Goal: Task Accomplishment & Management: Manage account settings

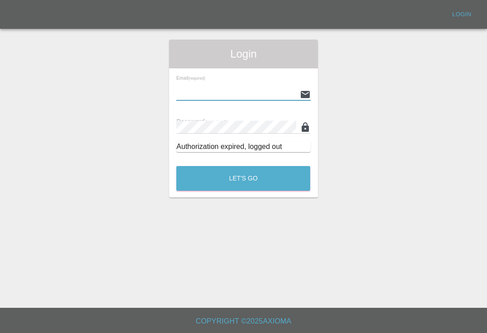
type input "[EMAIL_ADDRESS][DOMAIN_NAME]"
click at [243, 178] on button "Let's Go" at bounding box center [243, 178] width 134 height 25
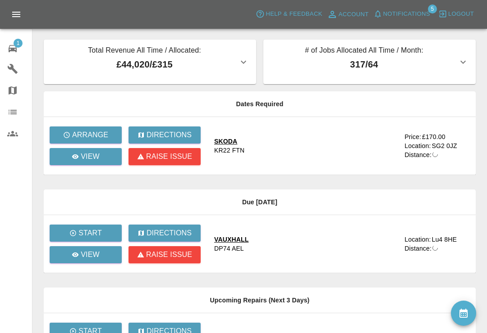
click at [281, 175] on td "SKODA KR22 FTN" at bounding box center [305, 146] width 197 height 58
click at [106, 156] on link "View" at bounding box center [86, 156] width 72 height 17
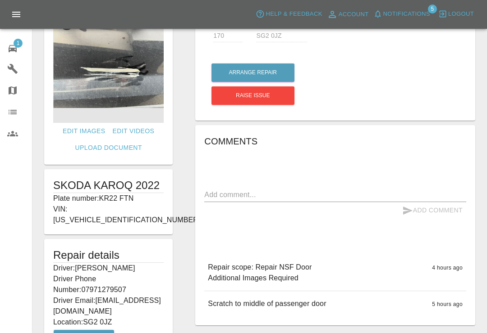
scroll to position [42, 0]
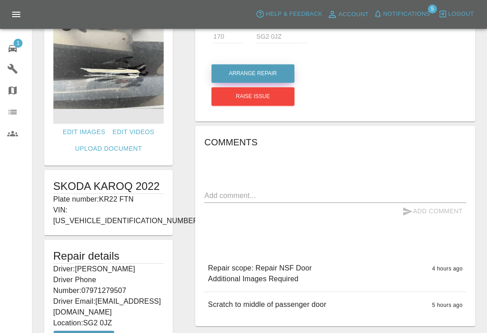
click at [272, 78] on button "Arrange Repair" at bounding box center [252, 73] width 83 height 18
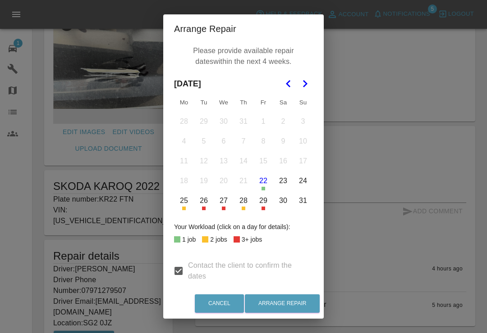
click at [309, 77] on button "Go to the Next Month" at bounding box center [305, 84] width 16 height 16
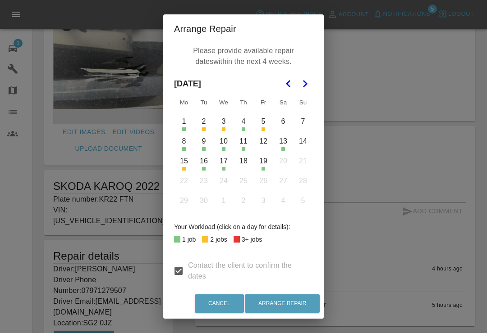
click at [410, 15] on div "Arrange Repair Please provide available repair dates within the next 4 weeks. S…" at bounding box center [243, 166] width 487 height 333
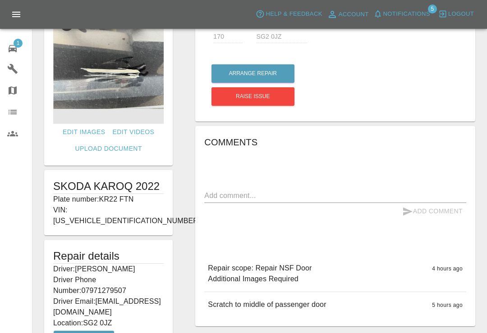
click at [387, 13] on span "Notifications" at bounding box center [406, 14] width 47 height 10
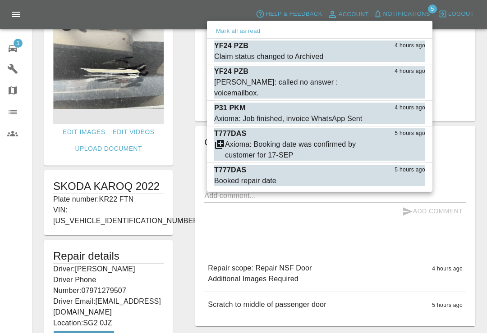
click at [479, 39] on div at bounding box center [243, 166] width 487 height 333
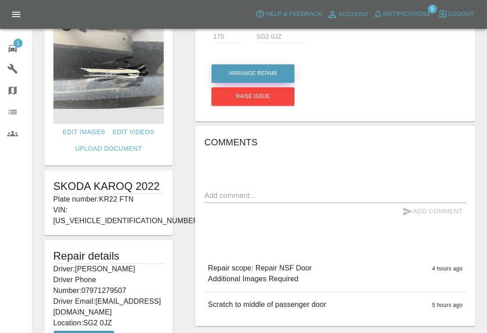
click at [279, 73] on button "Arrange Repair" at bounding box center [252, 73] width 83 height 18
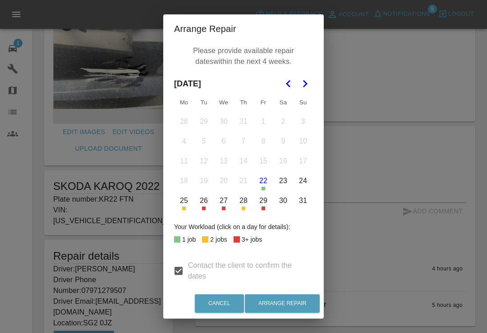
click at [307, 84] on polygon "Go to the Next Month" at bounding box center [305, 83] width 5 height 7
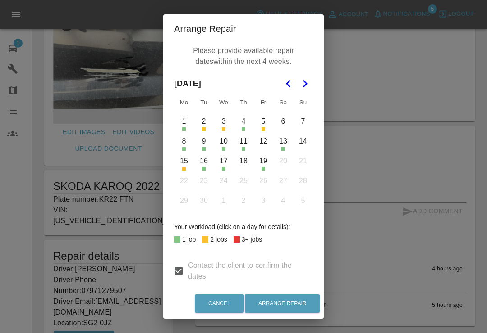
click at [189, 145] on button "8" at bounding box center [183, 141] width 19 height 19
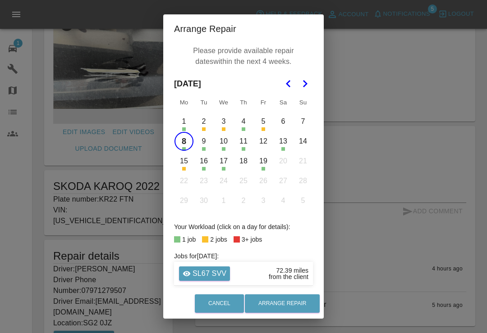
click at [206, 142] on button "9" at bounding box center [203, 141] width 19 height 19
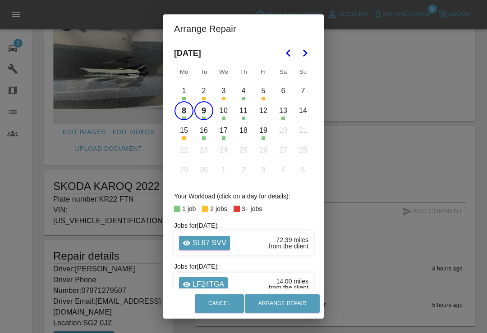
scroll to position [31, 0]
click at [246, 95] on button "4" at bounding box center [243, 90] width 19 height 19
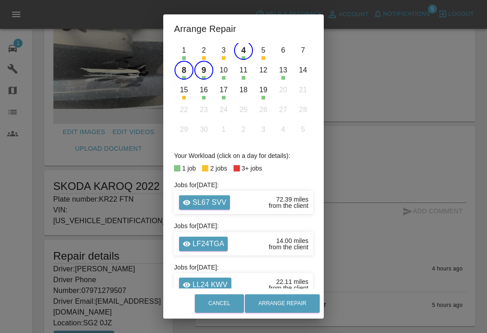
click at [241, 47] on button "4" at bounding box center [243, 50] width 19 height 19
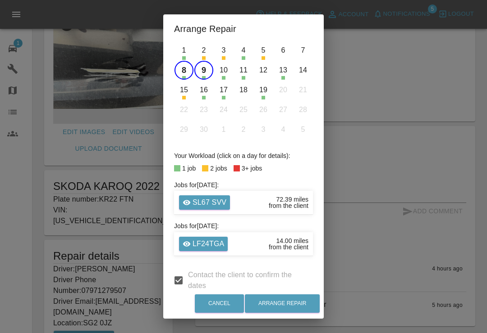
scroll to position [69, 0]
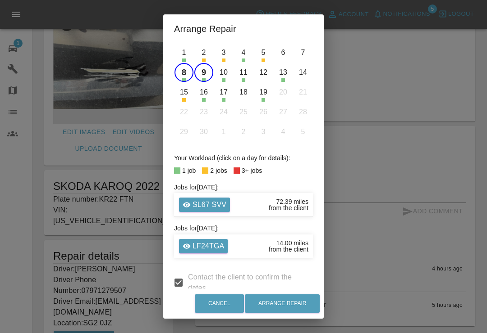
click at [246, 95] on button "18" at bounding box center [243, 92] width 19 height 19
click at [301, 303] on button "Arrange Repair" at bounding box center [282, 304] width 75 height 18
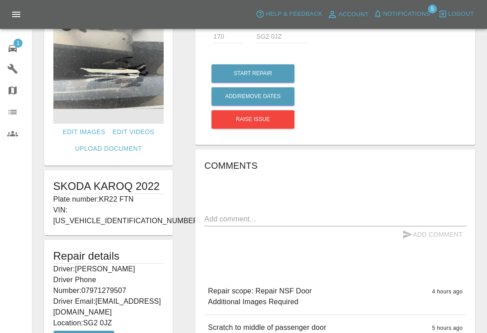
scroll to position [14, 0]
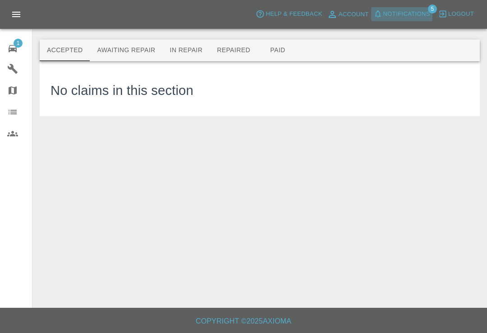
click at [385, 18] on span "Notifications" at bounding box center [406, 14] width 47 height 10
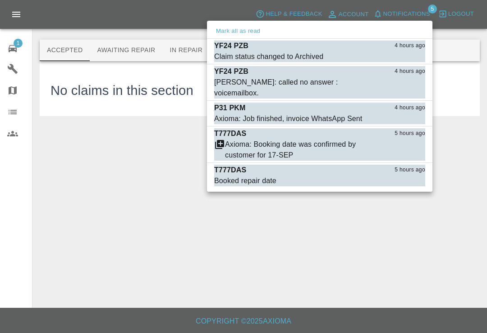
click at [168, 212] on div at bounding box center [243, 166] width 487 height 333
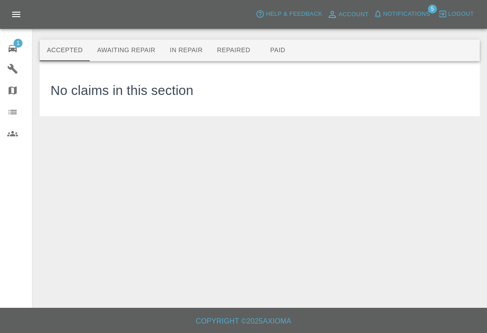
click at [23, 49] on div "1" at bounding box center [19, 47] width 25 height 13
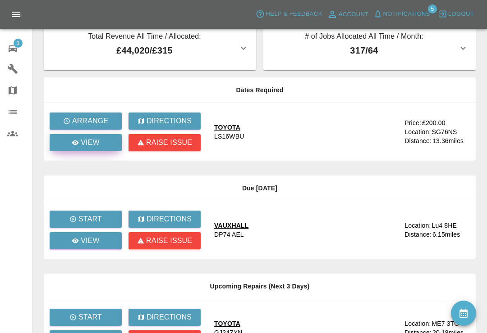
click at [83, 149] on link "View" at bounding box center [86, 142] width 72 height 17
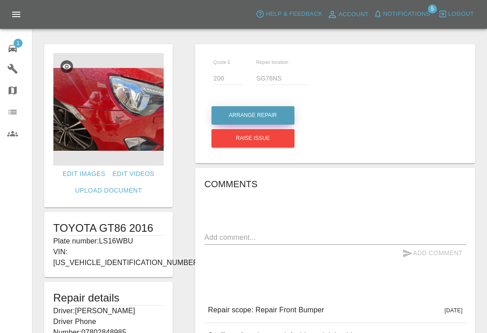
click at [275, 115] on button "Arrange Repair" at bounding box center [252, 115] width 83 height 18
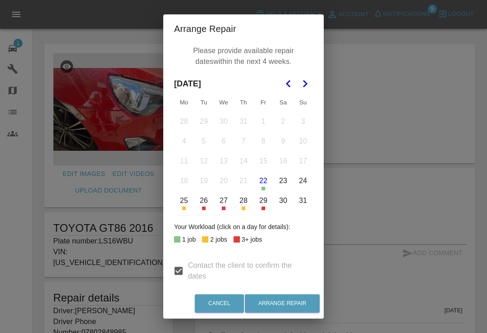
click at [307, 87] on icon "Go to the Next Month" at bounding box center [304, 83] width 11 height 11
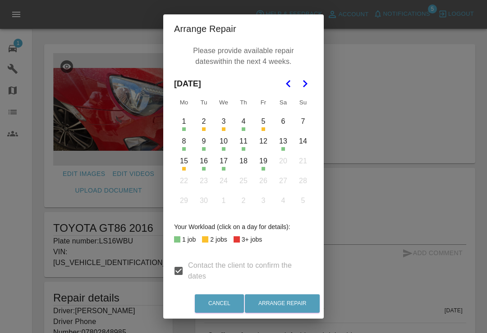
click at [249, 127] on button "4" at bounding box center [243, 121] width 19 height 19
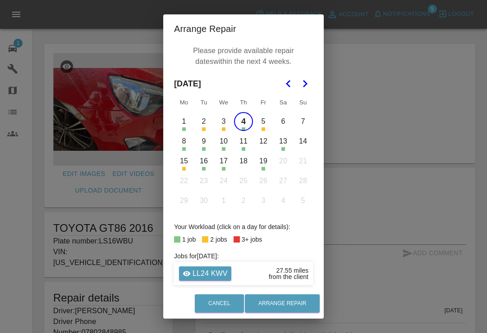
click at [243, 126] on button "4" at bounding box center [243, 121] width 19 height 19
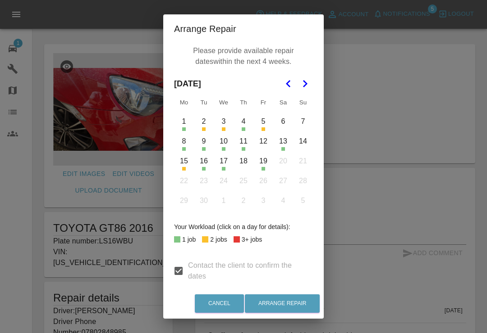
click at [185, 146] on button "8" at bounding box center [183, 141] width 19 height 19
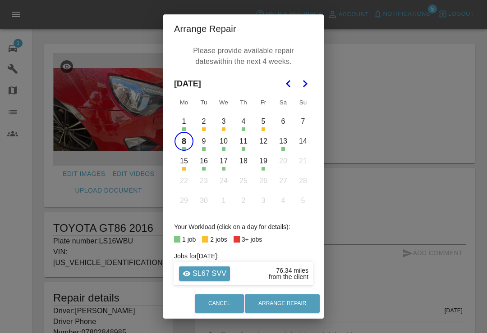
click at [206, 144] on button "9" at bounding box center [203, 141] width 19 height 19
click at [206, 143] on button "9" at bounding box center [203, 141] width 19 height 19
click at [225, 145] on button "10" at bounding box center [223, 141] width 19 height 19
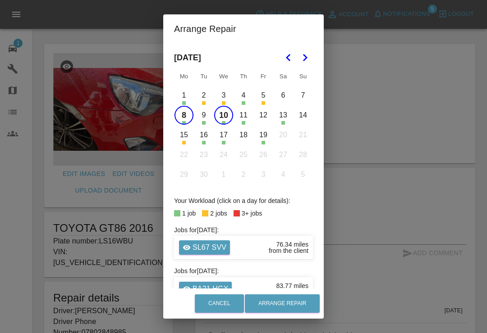
scroll to position [25, 0]
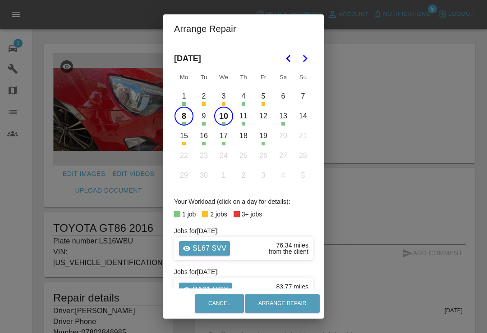
click at [247, 119] on button "11" at bounding box center [243, 116] width 19 height 19
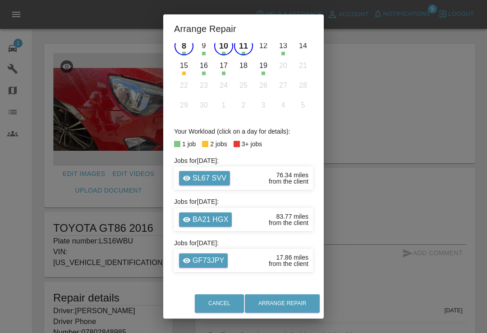
scroll to position [96, 0]
click at [307, 297] on button "Arrange Repair" at bounding box center [282, 304] width 75 height 18
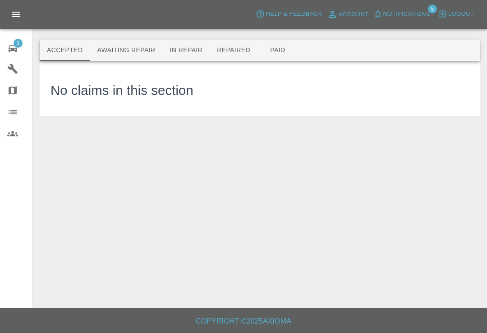
click at [386, 16] on span "Notifications" at bounding box center [406, 14] width 47 height 10
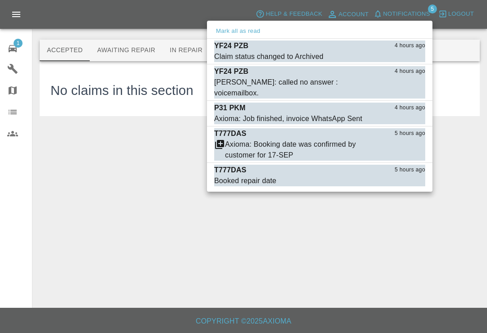
click at [385, 16] on div at bounding box center [243, 166] width 487 height 333
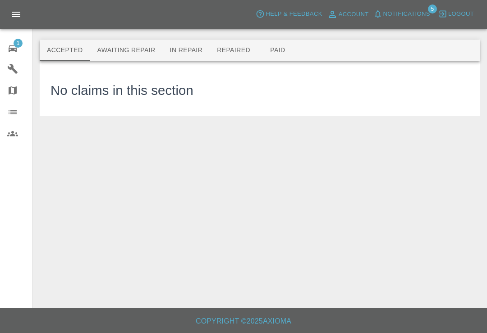
click at [386, 17] on span "Notifications" at bounding box center [406, 14] width 47 height 10
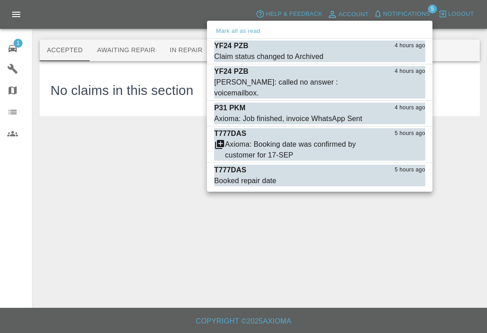
click at [411, 57] on button "Mark as read" at bounding box center [405, 57] width 40 height 10
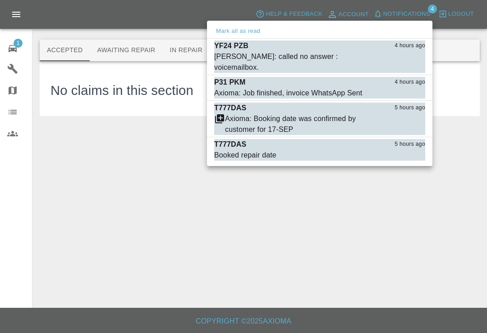
click at [409, 63] on button "Mark as read" at bounding box center [405, 68] width 40 height 10
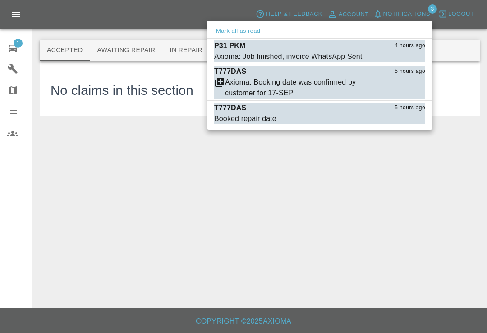
click at [411, 60] on button "Mark as read" at bounding box center [405, 57] width 40 height 10
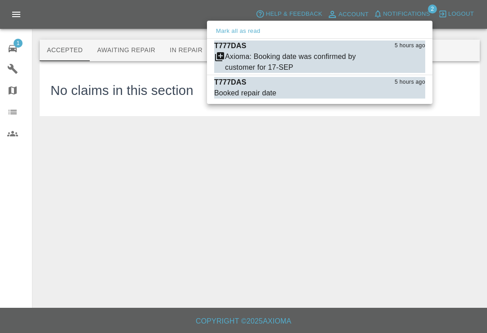
click at [241, 64] on div "Axioma: Booking date was confirmed by customer for 17-SEP" at bounding box center [302, 62] width 155 height 22
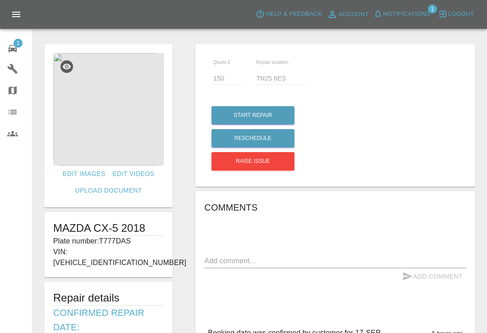
click at [14, 50] on icon at bounding box center [13, 48] width 8 height 7
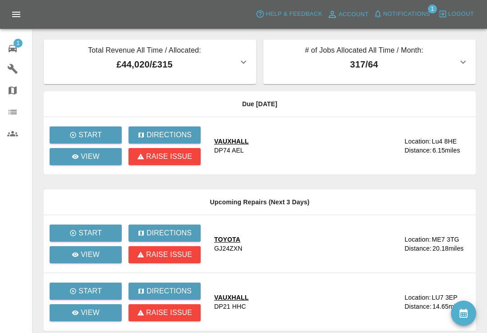
click at [386, 20] on button "Notifications" at bounding box center [401, 14] width 61 height 14
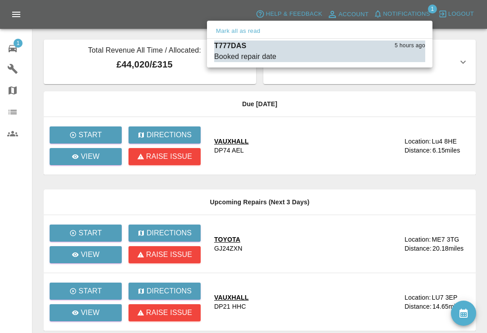
click at [407, 59] on button "Mark as read" at bounding box center [405, 57] width 40 height 10
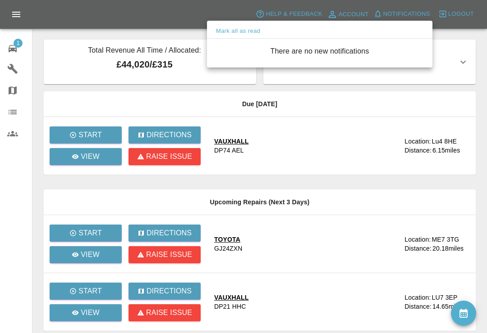
click at [380, 115] on div at bounding box center [243, 166] width 487 height 333
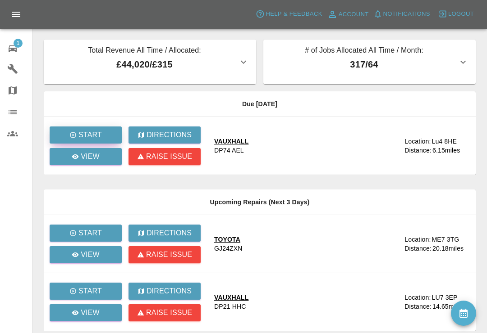
click at [75, 135] on icon "button" at bounding box center [72, 135] width 7 height 7
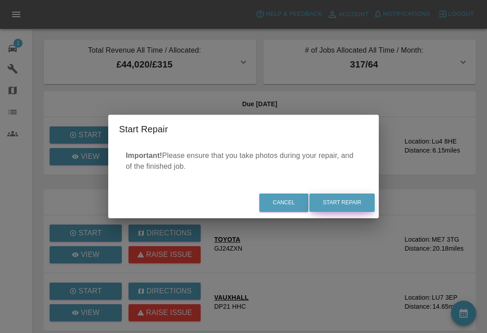
click at [347, 201] on button "Start Repair" at bounding box center [341, 203] width 65 height 18
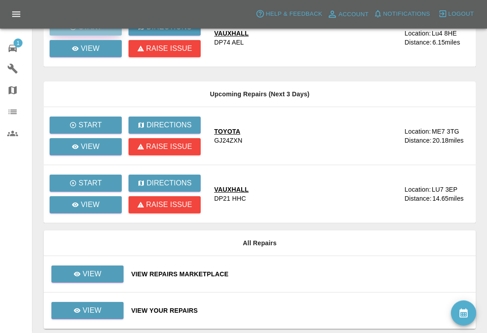
scroll to position [109, 0]
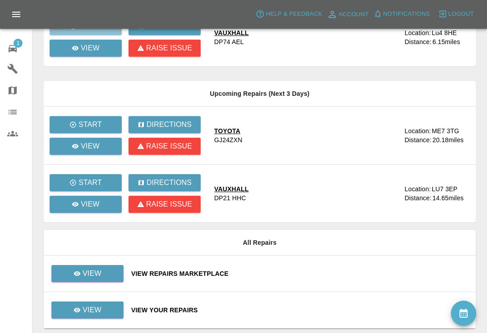
click at [281, 314] on div "View Your Repairs" at bounding box center [299, 310] width 337 height 9
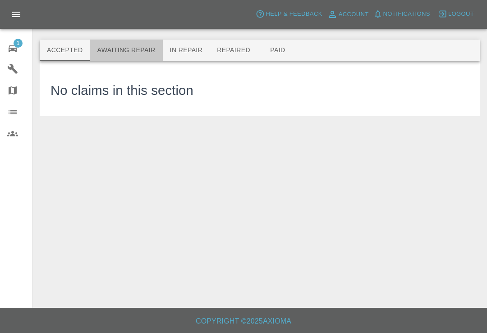
click at [152, 52] on button "Awaiting Repair" at bounding box center [126, 51] width 73 height 22
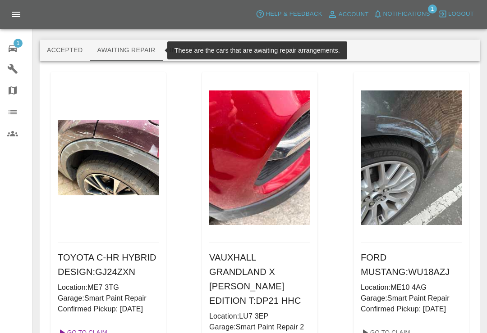
click at [101, 333] on link "Go To Claim" at bounding box center [81, 333] width 55 height 14
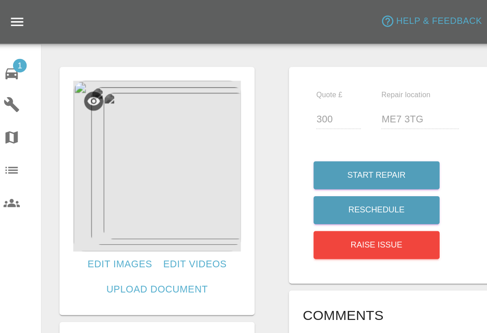
scroll to position [14, 0]
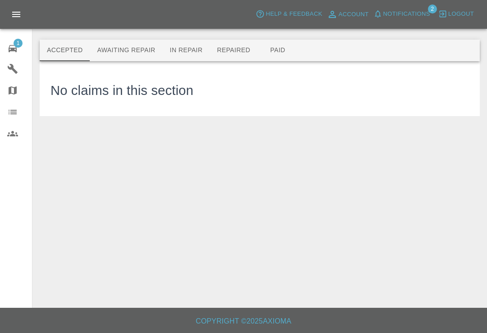
click at [5, 42] on link "1 Repair home" at bounding box center [16, 48] width 32 height 22
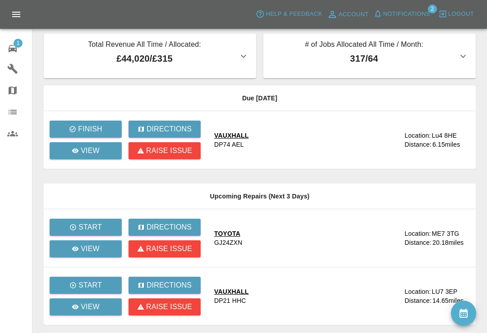
scroll to position [5, 0]
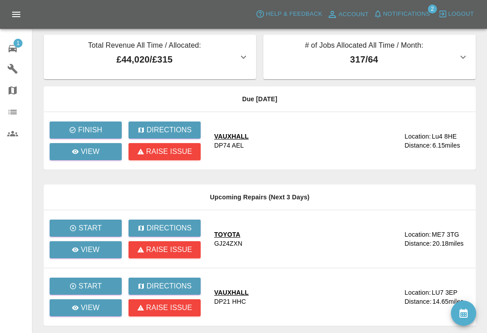
click at [382, 16] on icon "button" at bounding box center [377, 13] width 9 height 9
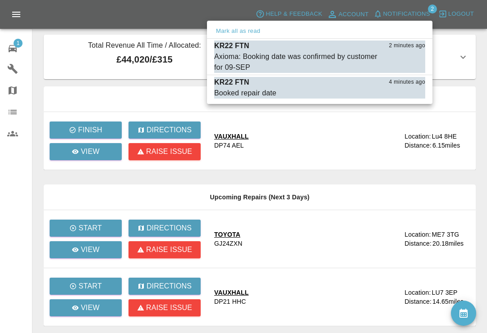
click at [244, 55] on div "Axioma: Booking date was confirmed by customer for 09-SEP" at bounding box center [297, 62] width 166 height 22
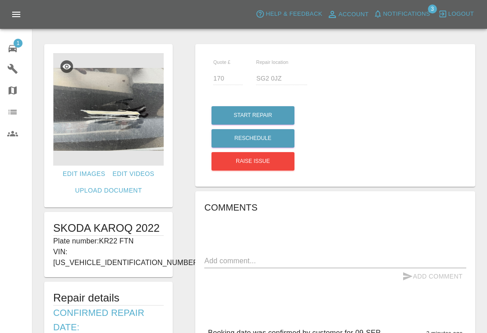
click at [387, 17] on span "Notifications" at bounding box center [406, 14] width 47 height 10
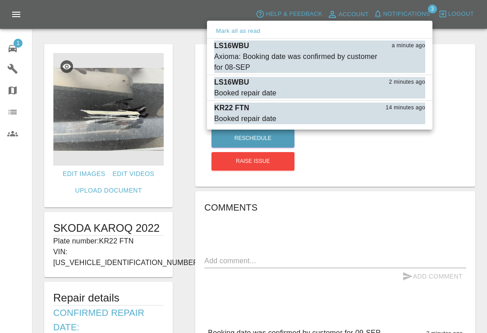
click at [232, 56] on div "Axioma: Booking date was confirmed by customer for 08-SEP" at bounding box center [297, 62] width 166 height 22
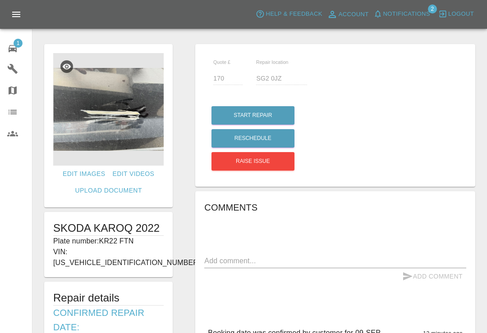
type input "200"
type input "SG76NS"
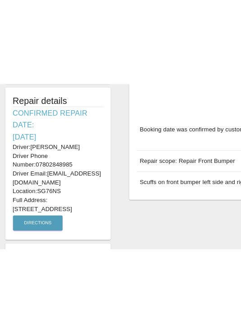
scroll to position [122, 0]
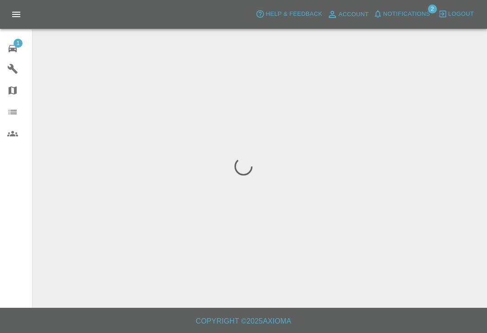
scroll to position [-45, -87]
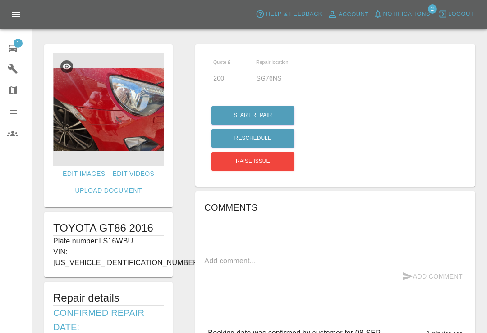
click at [18, 47] on span "1" at bounding box center [18, 43] width 9 height 9
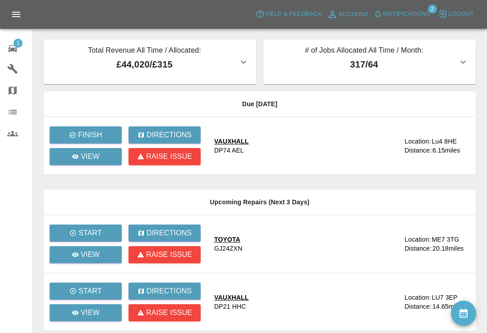
click at [387, 19] on button "Notifications" at bounding box center [401, 14] width 61 height 14
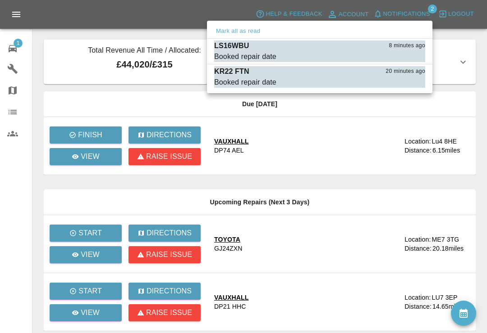
click at [411, 79] on button "Mark as read" at bounding box center [405, 83] width 40 height 10
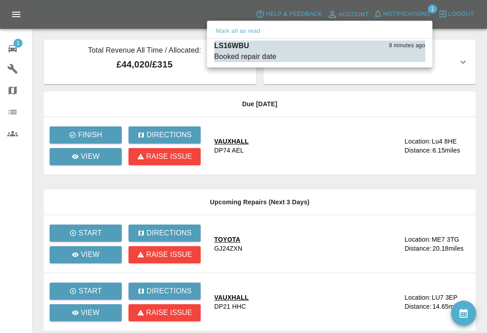
click at [409, 56] on button "Mark as read" at bounding box center [405, 57] width 40 height 10
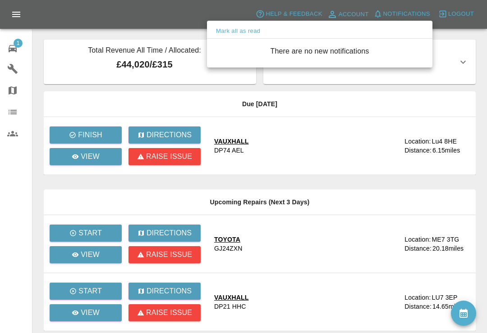
click at [456, 41] on div at bounding box center [243, 166] width 487 height 333
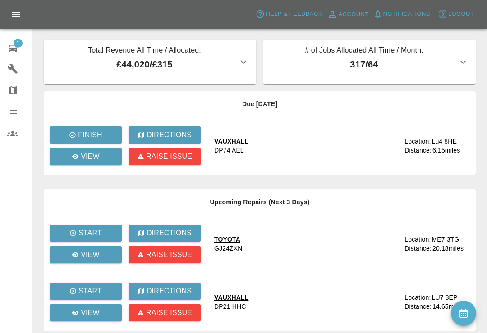
click at [15, 47] on icon at bounding box center [12, 48] width 11 height 11
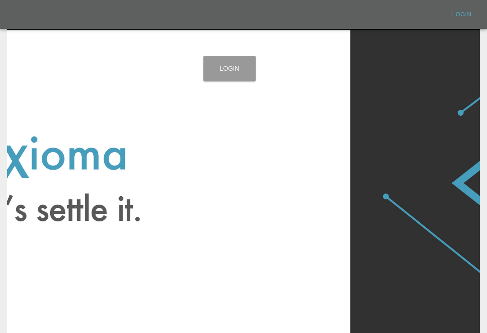
scroll to position [14, 0]
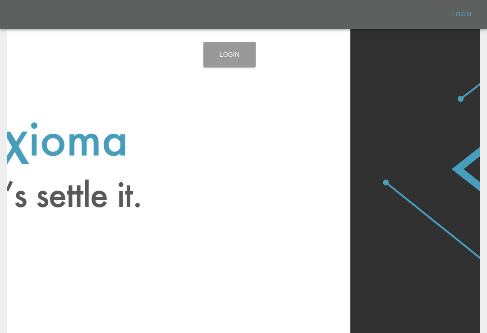
click at [237, 59] on link "Login" at bounding box center [229, 55] width 52 height 26
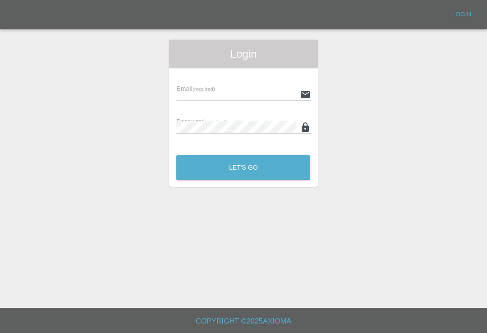
click at [245, 88] on input "text" at bounding box center [235, 94] width 119 height 13
type input "[EMAIL_ADDRESS][DOMAIN_NAME]"
click at [243, 155] on button "Let's Go" at bounding box center [243, 167] width 134 height 25
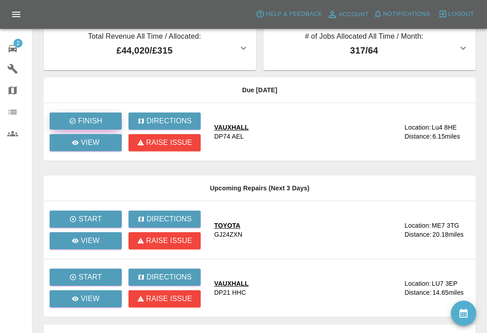
click at [89, 119] on p "Finish" at bounding box center [90, 121] width 24 height 11
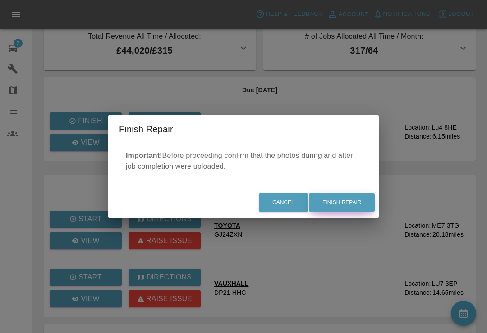
click at [357, 206] on button "Finish Repair" at bounding box center [342, 203] width 66 height 18
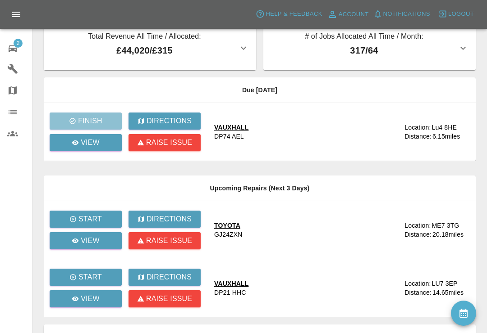
click at [294, 133] on div "VAUXHALL DP74 AEL" at bounding box center [305, 132] width 183 height 18
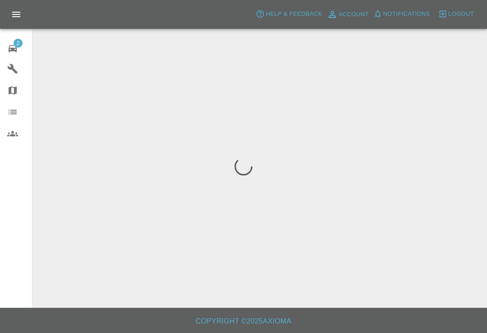
scroll to position [14, 0]
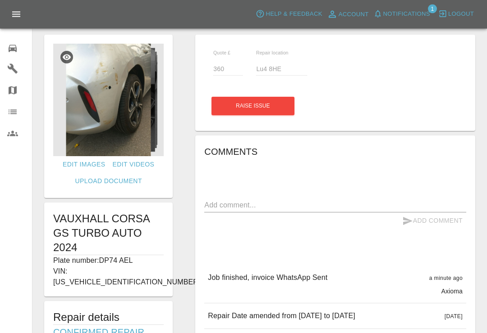
scroll to position [9, 0]
click at [12, 47] on icon at bounding box center [12, 48] width 11 height 11
